Goal: Participate in discussion: Engage in conversation with other users on a specific topic

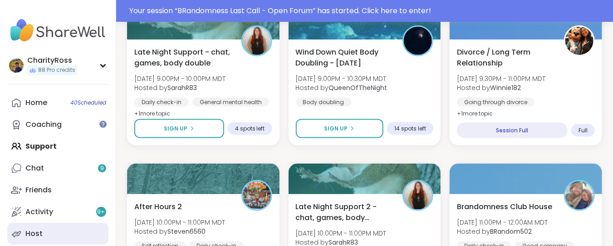
click at [72, 229] on link "Host" at bounding box center [57, 233] width 101 height 22
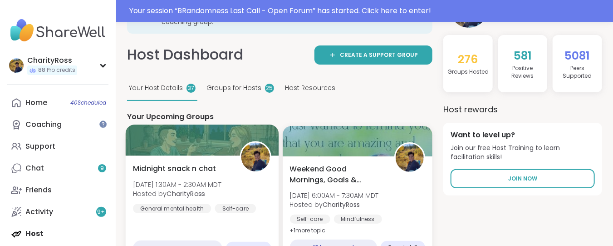
scroll to position [121, 0]
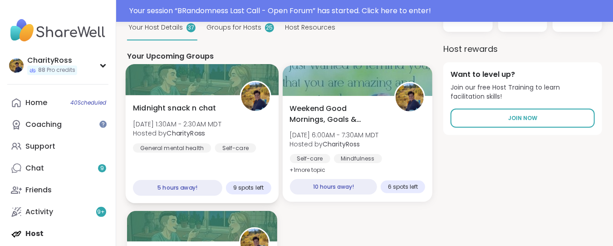
click at [208, 171] on div "Midnight snack n chat [DATE] 1:30AM - 2:30AM MDT Hosted by CharityRoss General …" at bounding box center [202, 149] width 153 height 108
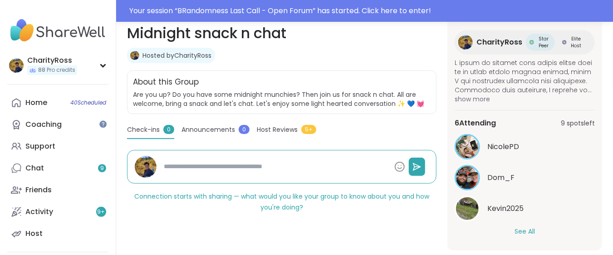
click at [521, 232] on button "See All" at bounding box center [525, 232] width 20 height 10
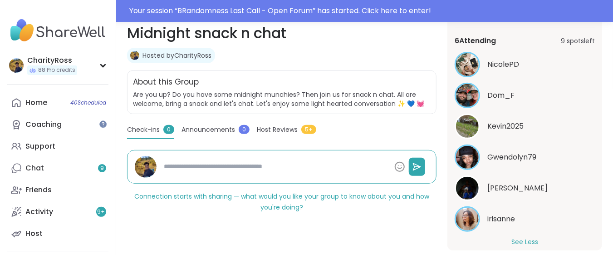
scroll to position [226, 0]
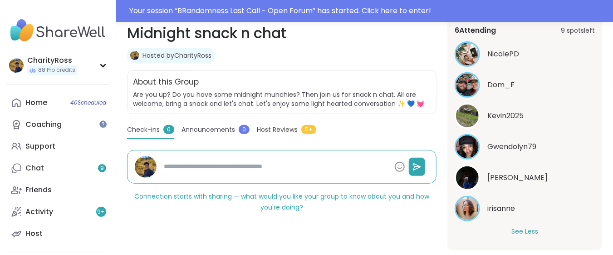
click at [521, 230] on button "See Less" at bounding box center [525, 232] width 27 height 10
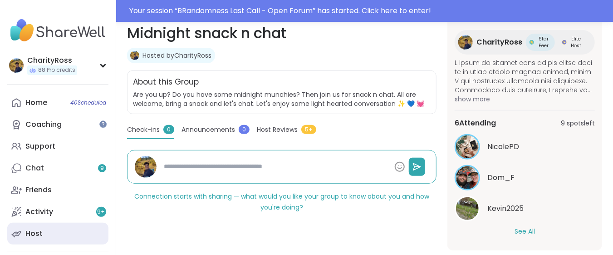
click at [38, 238] on link "Host" at bounding box center [57, 233] width 101 height 22
type textarea "*"
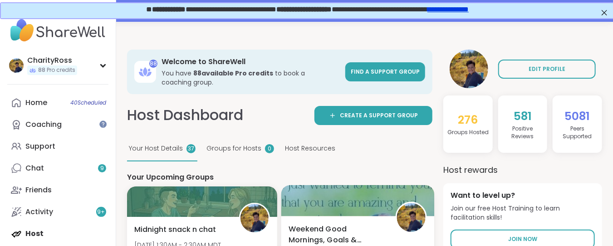
click at [363, 214] on div at bounding box center [357, 200] width 153 height 31
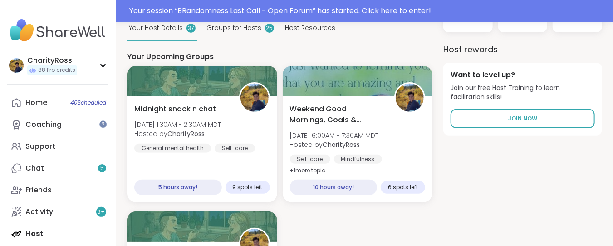
scroll to position [121, 0]
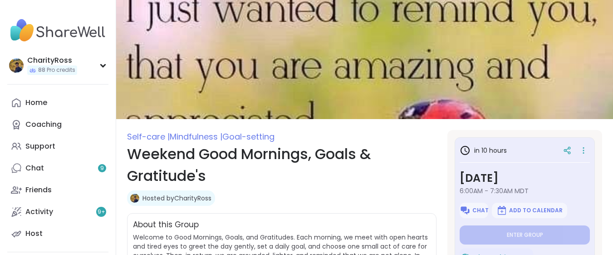
click at [477, 207] on span "Chat" at bounding box center [481, 210] width 16 height 7
type textarea "*"
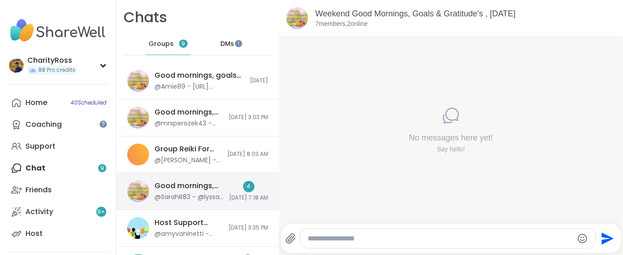
click at [204, 188] on div "Good mornings, goals and gratitude's, Sep 11" at bounding box center [188, 186] width 69 height 10
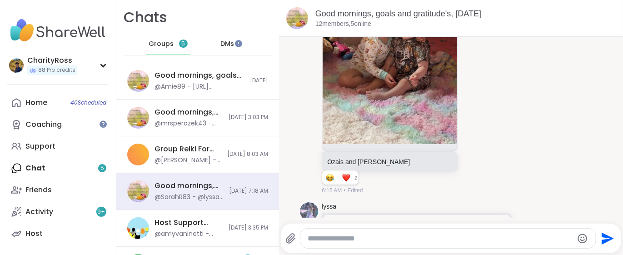
scroll to position [1500, 0]
